Goal: Check status

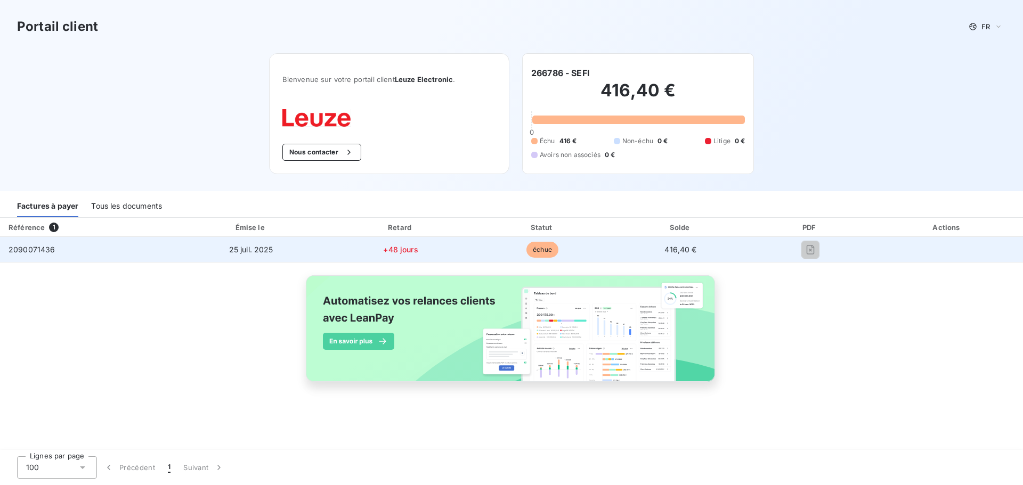
click at [763, 243] on div at bounding box center [809, 249] width 105 height 17
click at [246, 252] on span "25 juil. 2025" at bounding box center [251, 249] width 44 height 9
click at [44, 249] on span "2090071436" at bounding box center [32, 249] width 47 height 9
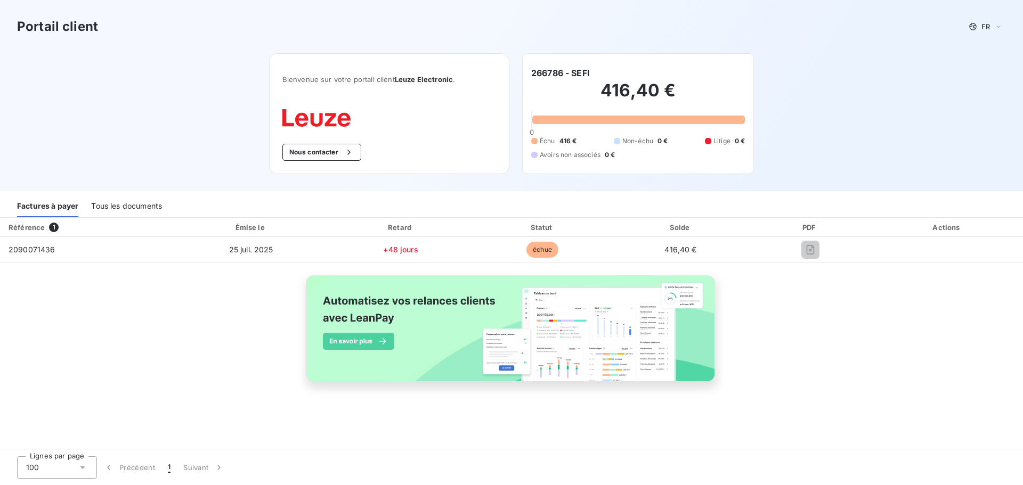
click at [99, 209] on div "Tous les documents" at bounding box center [126, 206] width 71 height 22
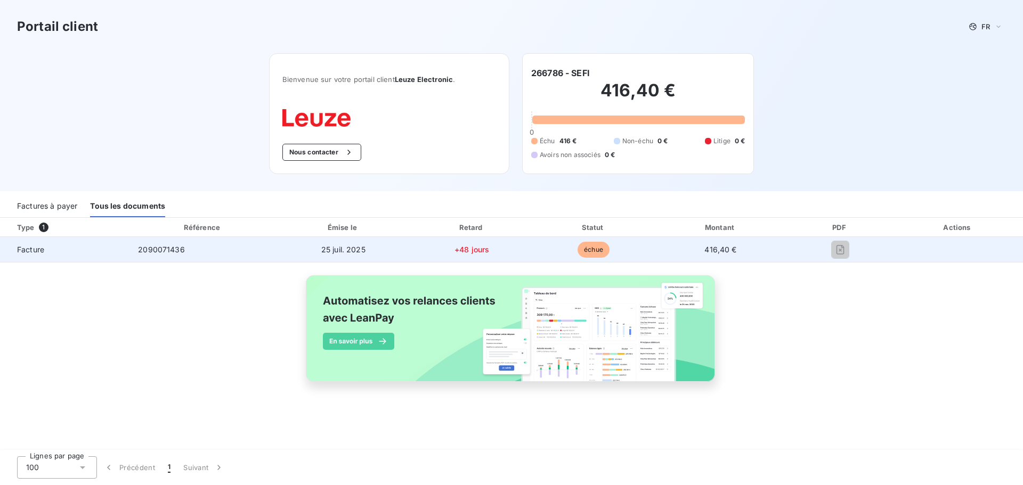
click at [727, 248] on span "416,40 €" at bounding box center [720, 249] width 32 height 9
click at [592, 252] on span "échue" at bounding box center [593, 250] width 32 height 16
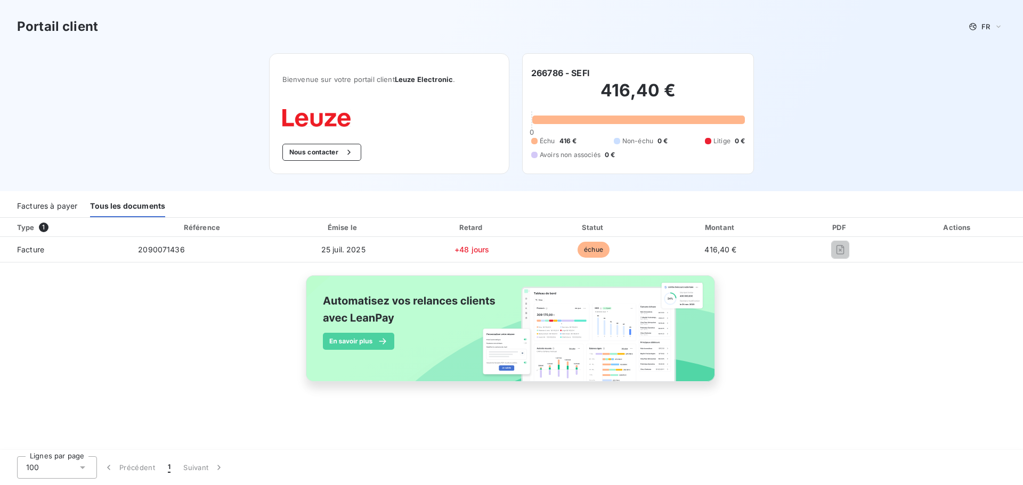
click at [100, 207] on div "Tous les documents" at bounding box center [127, 206] width 75 height 22
click at [97, 204] on div "Tous les documents" at bounding box center [127, 206] width 75 height 22
click at [61, 205] on div "Factures à payer" at bounding box center [47, 206] width 60 height 22
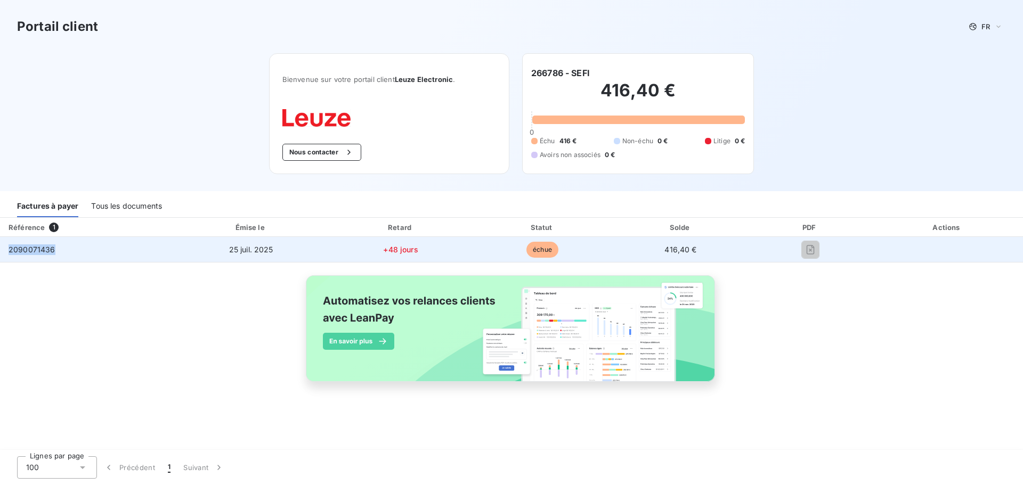
drag, startPoint x: 61, startPoint y: 248, endPoint x: 2, endPoint y: 251, distance: 59.2
click at [2, 250] on td "2090071436" at bounding box center [86, 250] width 173 height 26
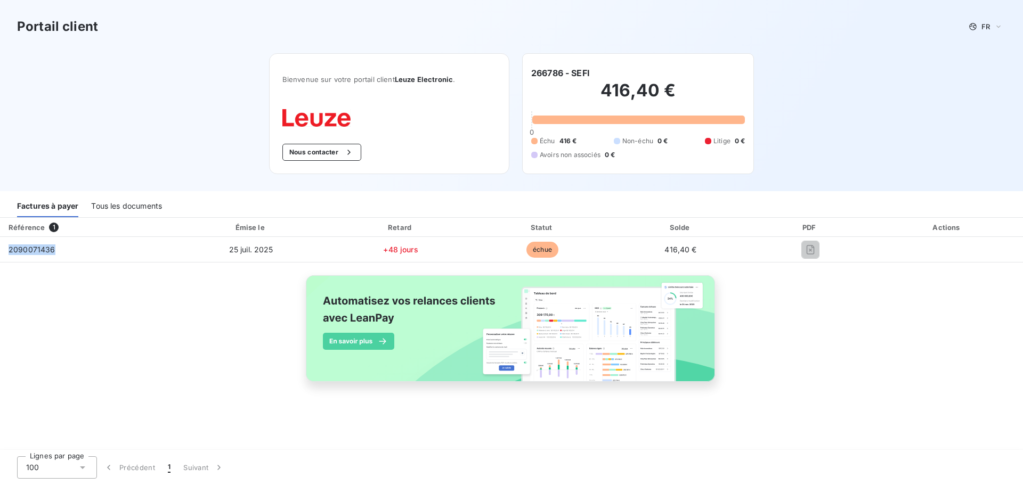
copy span "2090071436"
